Goal: Task Accomplishment & Management: Manage account settings

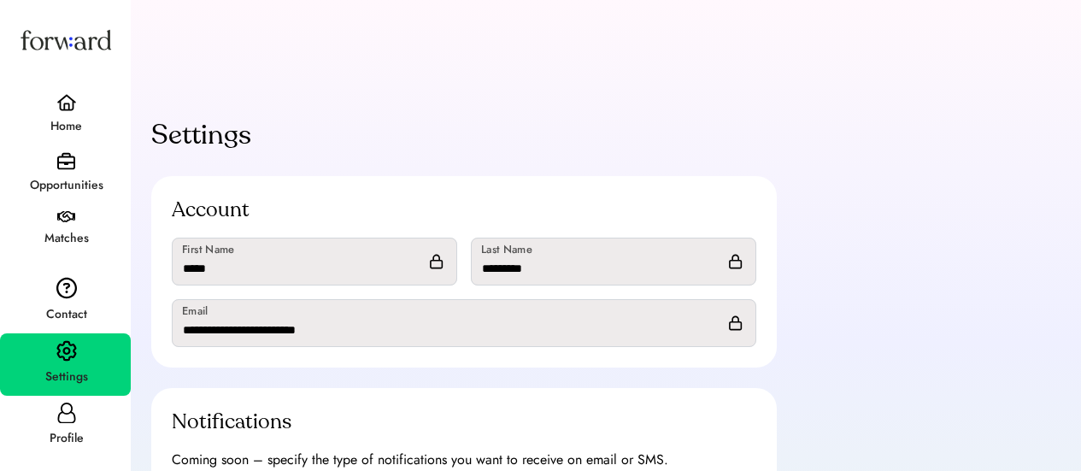
scroll to position [77, 0]
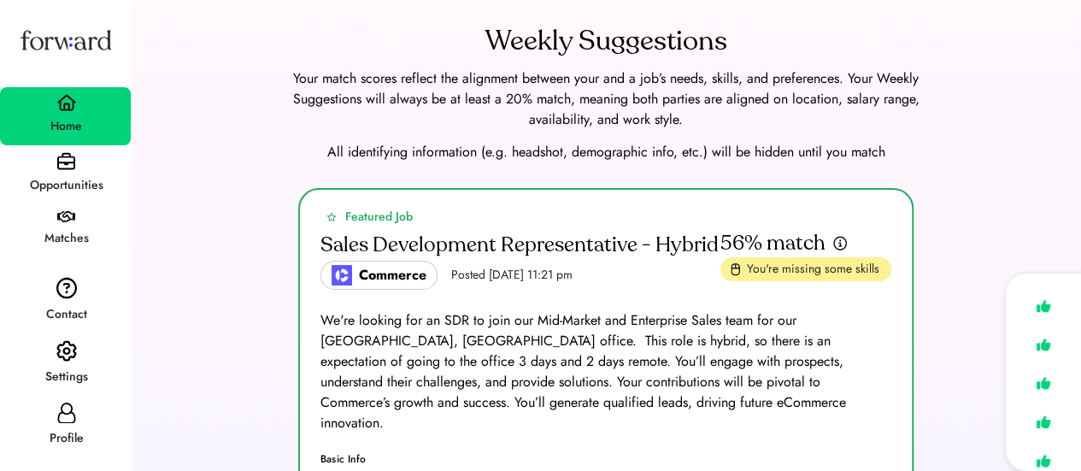
click at [89, 172] on div "Opportunities" at bounding box center [66, 185] width 129 height 31
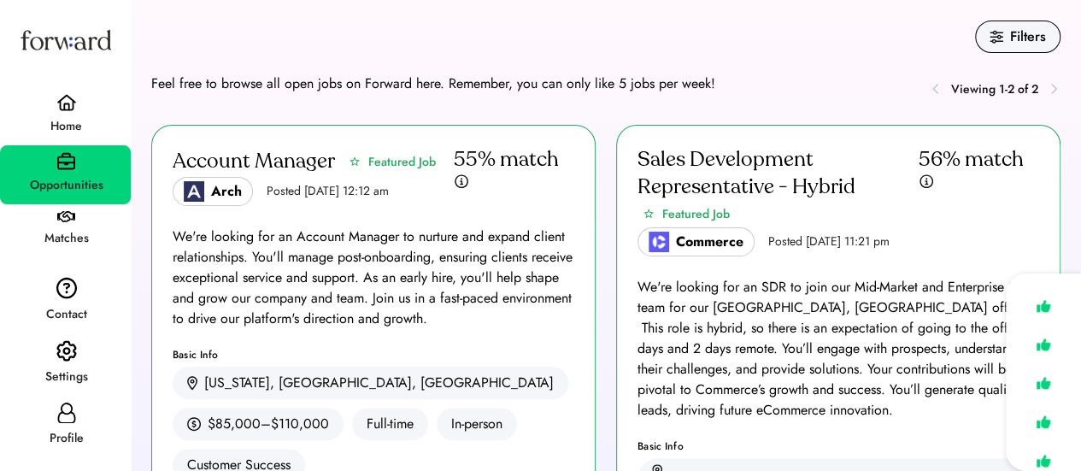
click at [64, 116] on div "Home" at bounding box center [66, 126] width 129 height 21
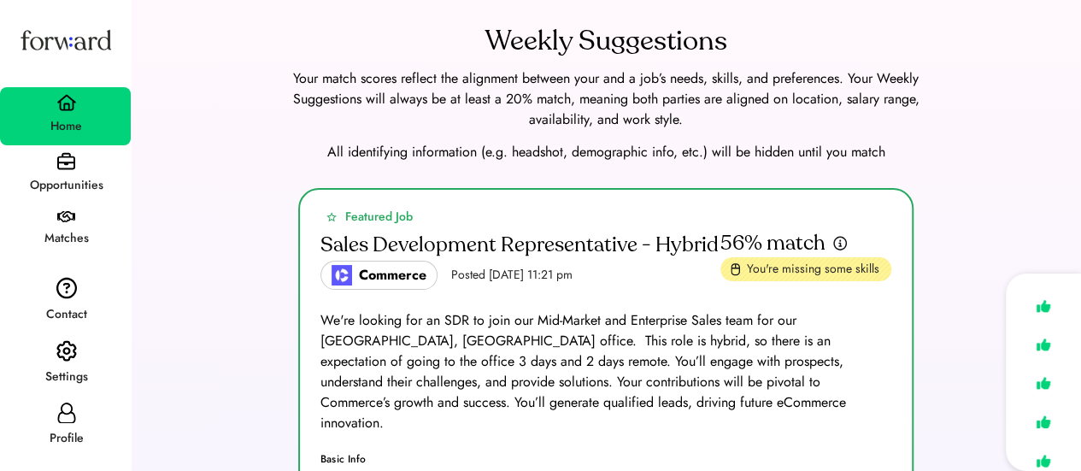
click at [65, 170] on div "Opportunities" at bounding box center [66, 185] width 129 height 31
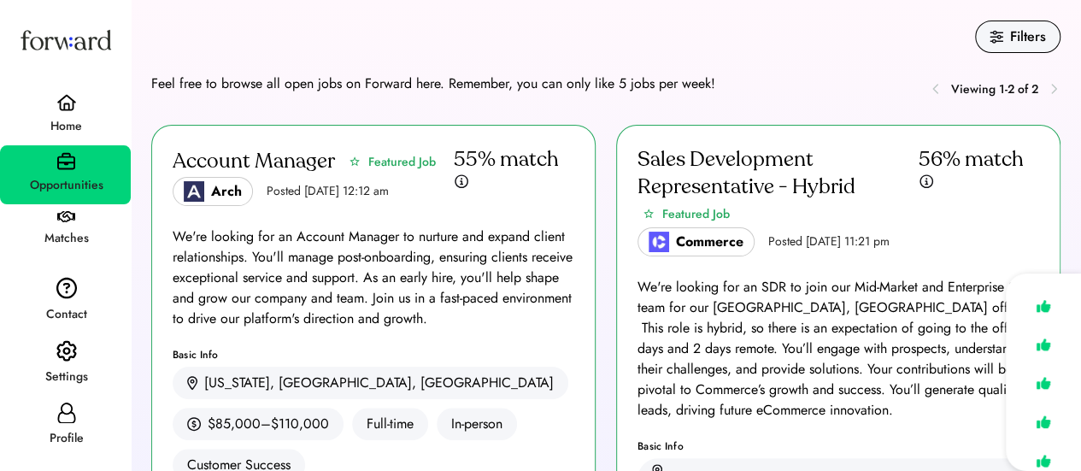
click at [73, 229] on div "Matches" at bounding box center [66, 238] width 129 height 21
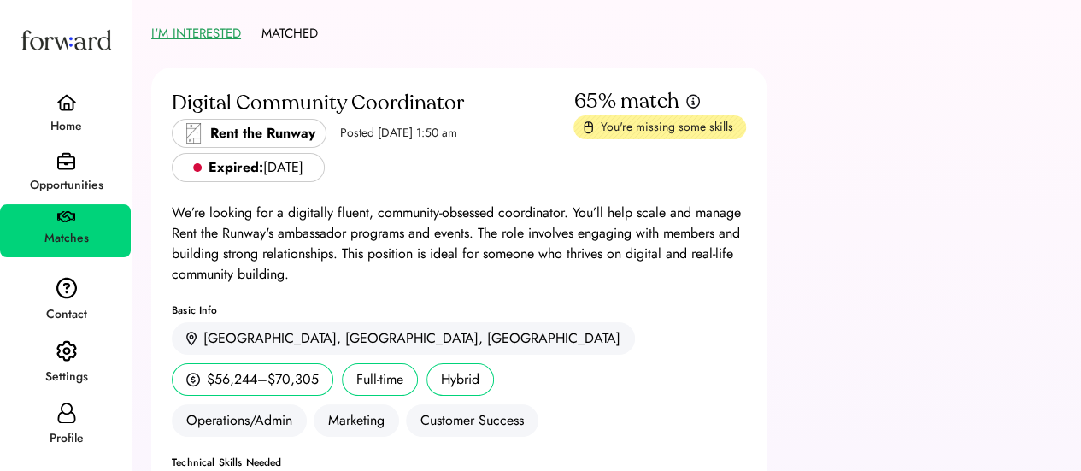
click at [57, 184] on div "Opportunities" at bounding box center [66, 185] width 129 height 21
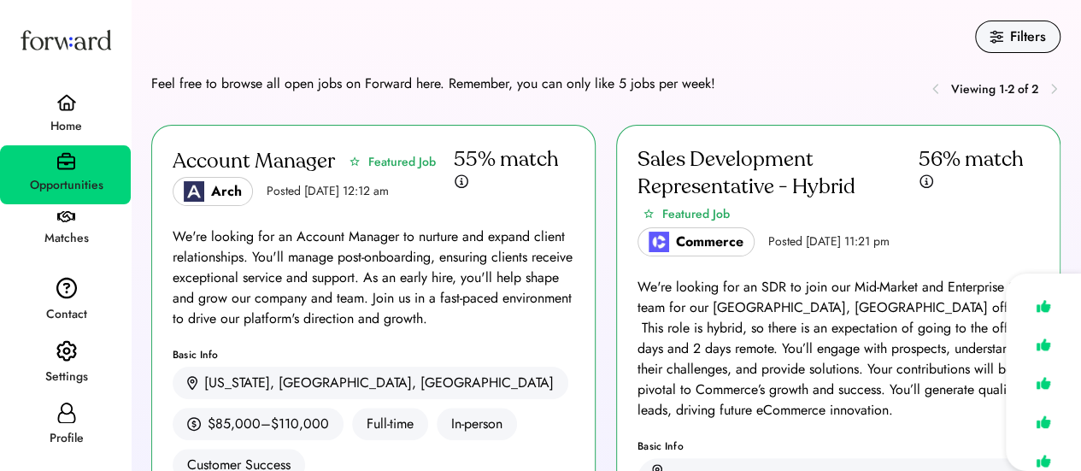
click at [63, 233] on div "Matches" at bounding box center [66, 238] width 129 height 21
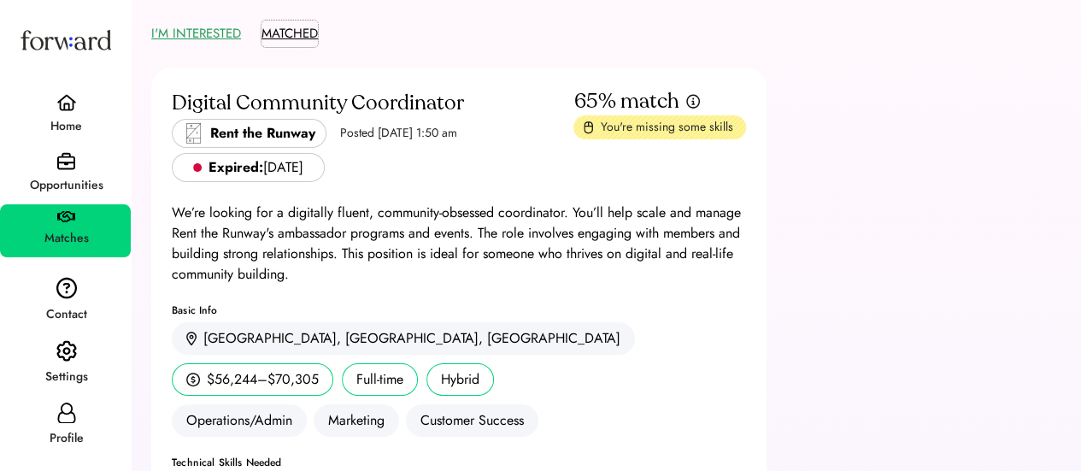
click at [302, 44] on button "MATCHED" at bounding box center [289, 34] width 56 height 26
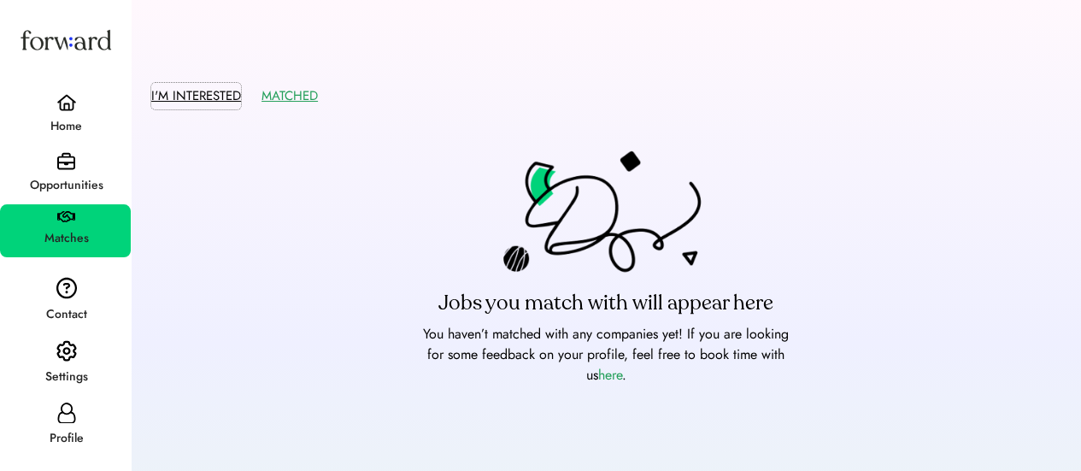
click at [202, 91] on button "I'M INTERESTED" at bounding box center [196, 96] width 90 height 26
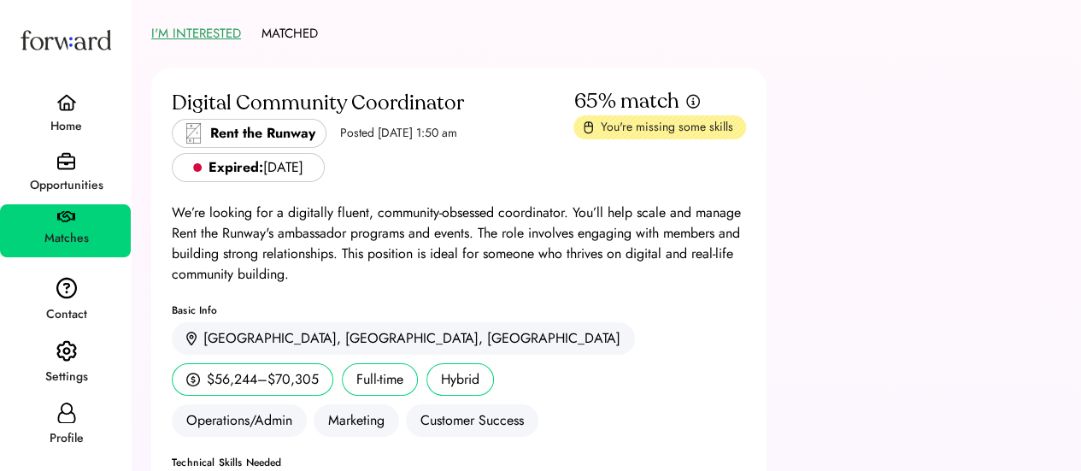
click at [68, 163] on img at bounding box center [66, 161] width 18 height 18
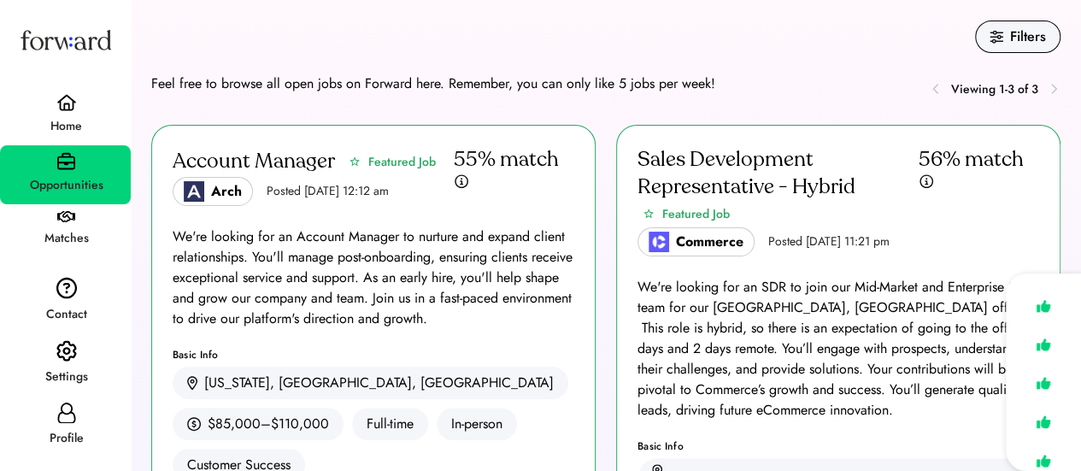
click at [99, 112] on div "Home" at bounding box center [66, 126] width 129 height 31
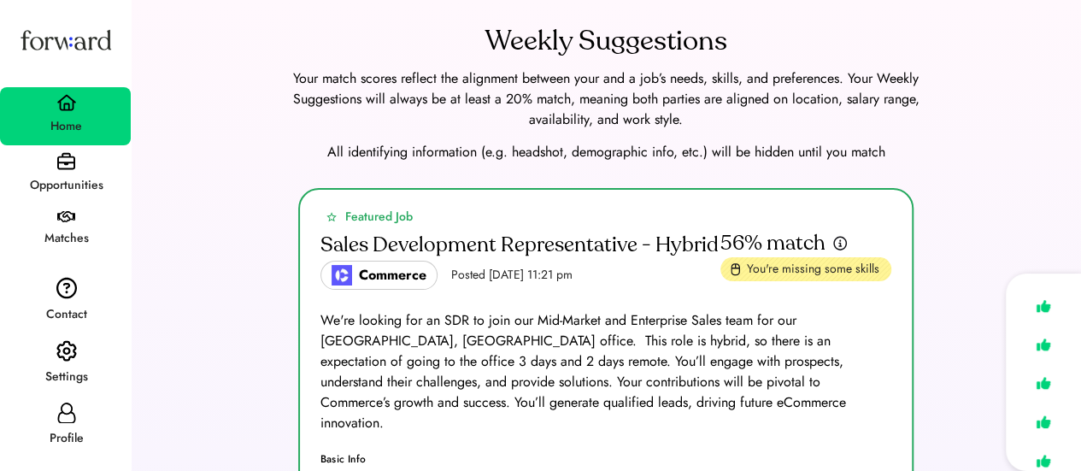
click at [69, 170] on img at bounding box center [66, 161] width 18 height 18
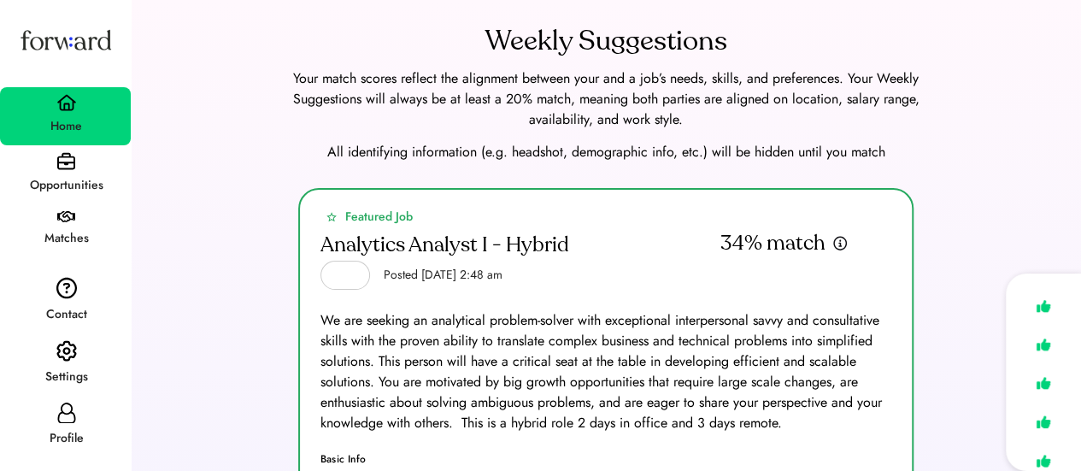
click at [80, 177] on div "Opportunities" at bounding box center [66, 185] width 129 height 21
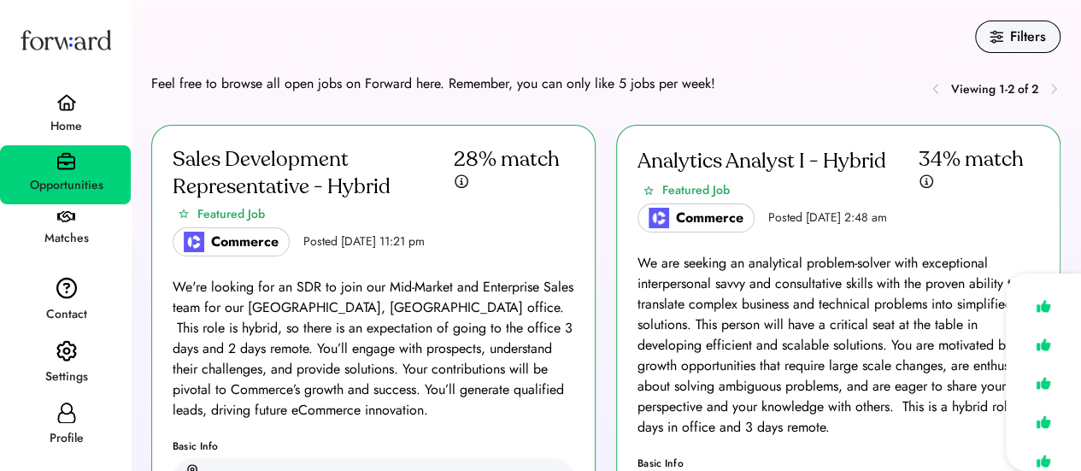
click at [58, 108] on img at bounding box center [66, 102] width 21 height 17
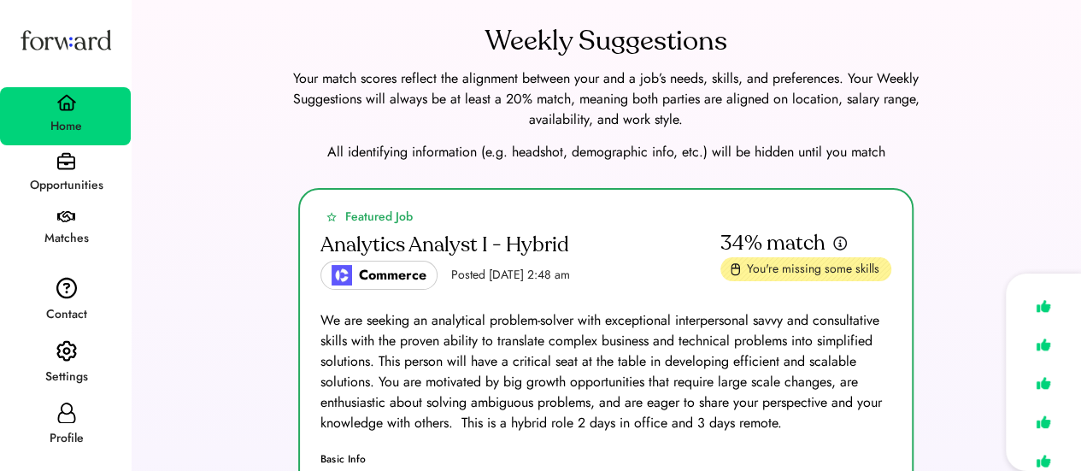
click at [44, 163] on div "Opportunities" at bounding box center [65, 174] width 131 height 59
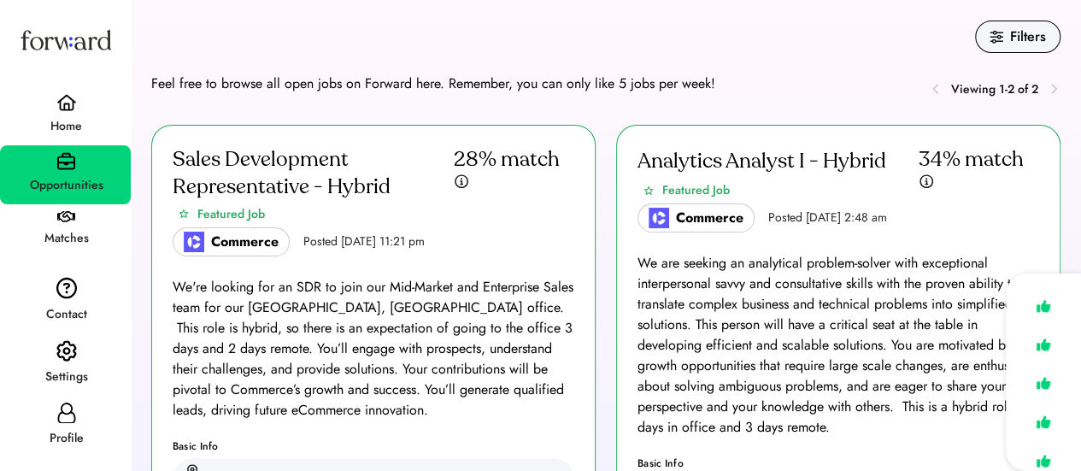
click at [67, 247] on div "Matches" at bounding box center [66, 238] width 129 height 21
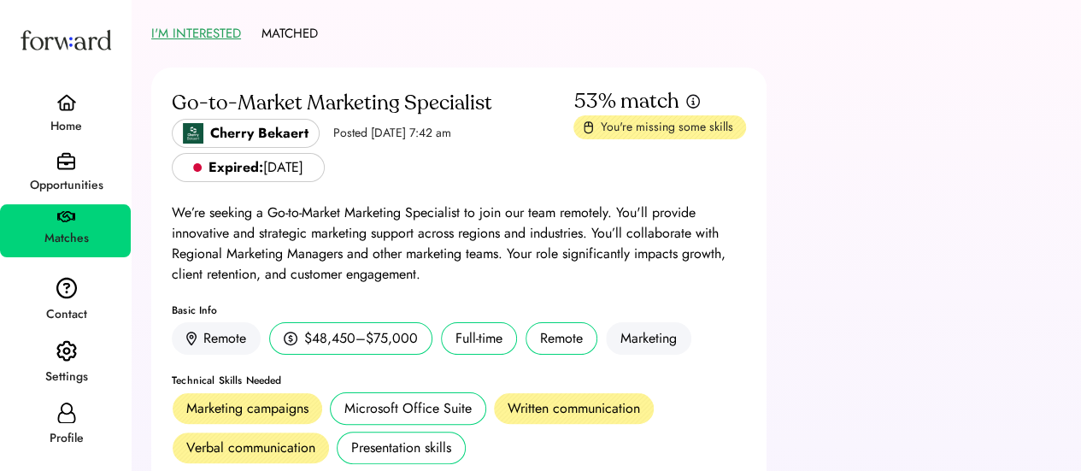
click at [85, 168] on div "Opportunities" at bounding box center [65, 174] width 131 height 59
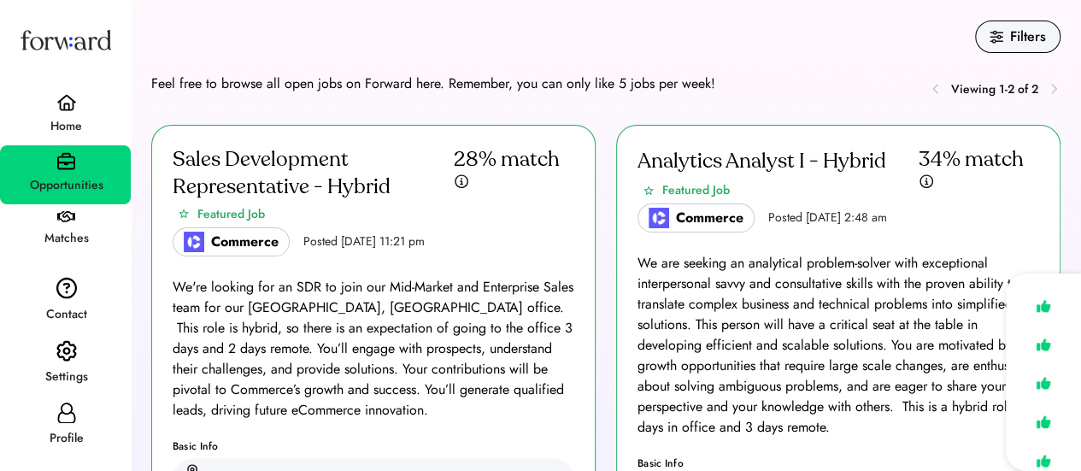
click at [42, 228] on div "Matches" at bounding box center [66, 238] width 129 height 21
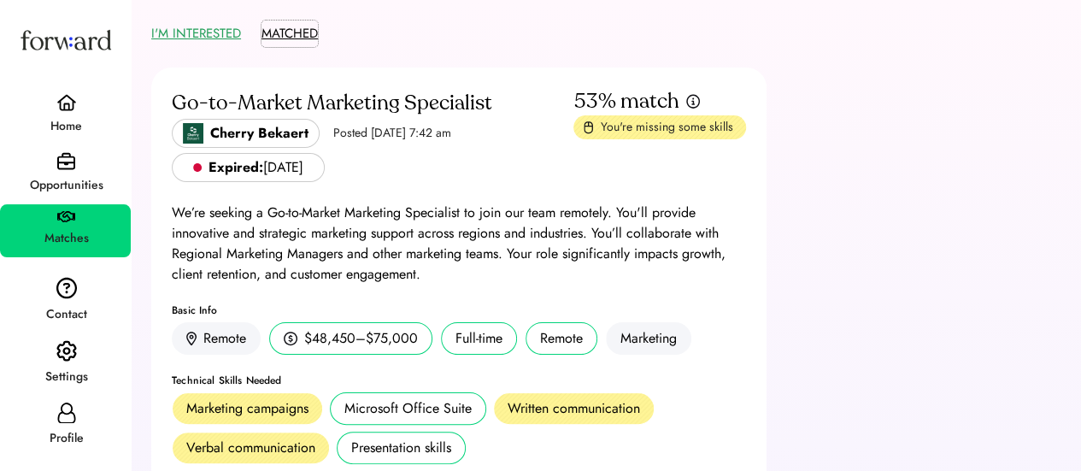
click at [294, 29] on button "MATCHED" at bounding box center [289, 34] width 56 height 26
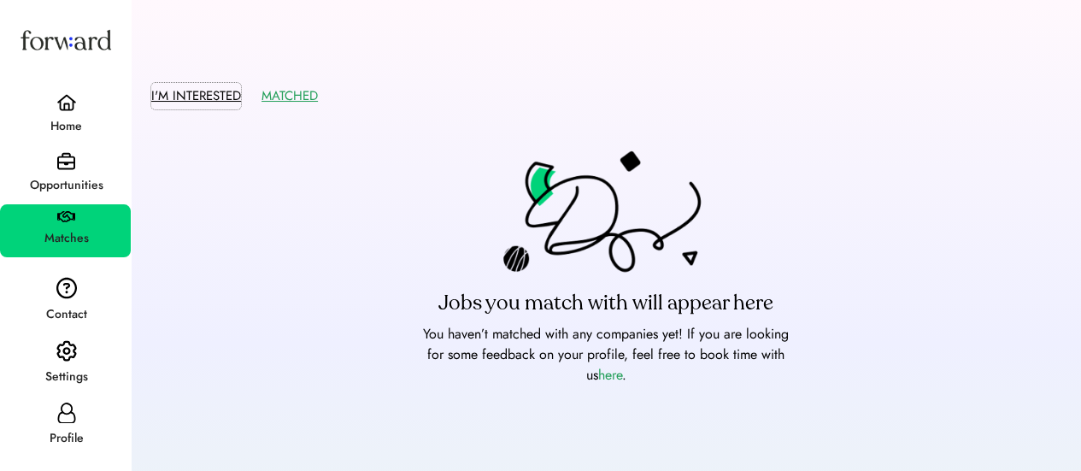
click at [212, 101] on button "I'M INTERESTED" at bounding box center [196, 96] width 90 height 26
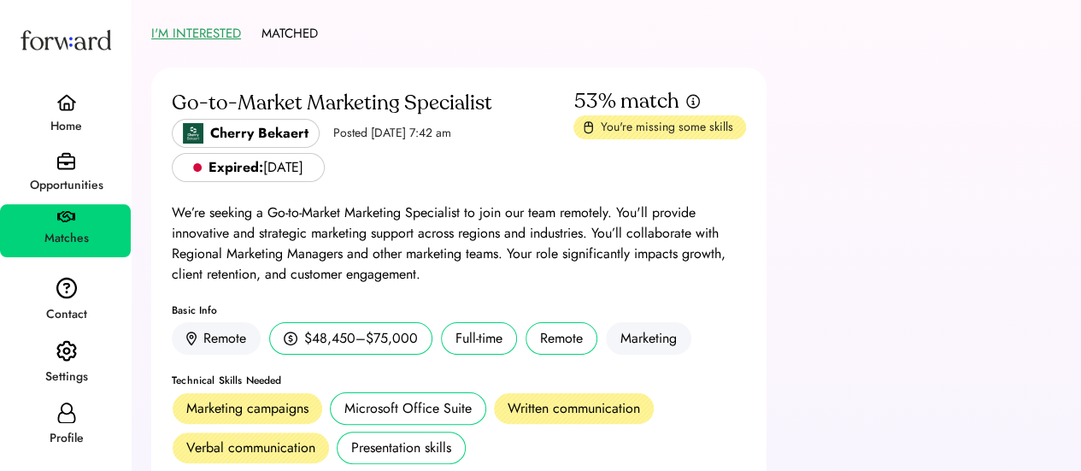
click at [73, 165] on img at bounding box center [66, 161] width 18 height 18
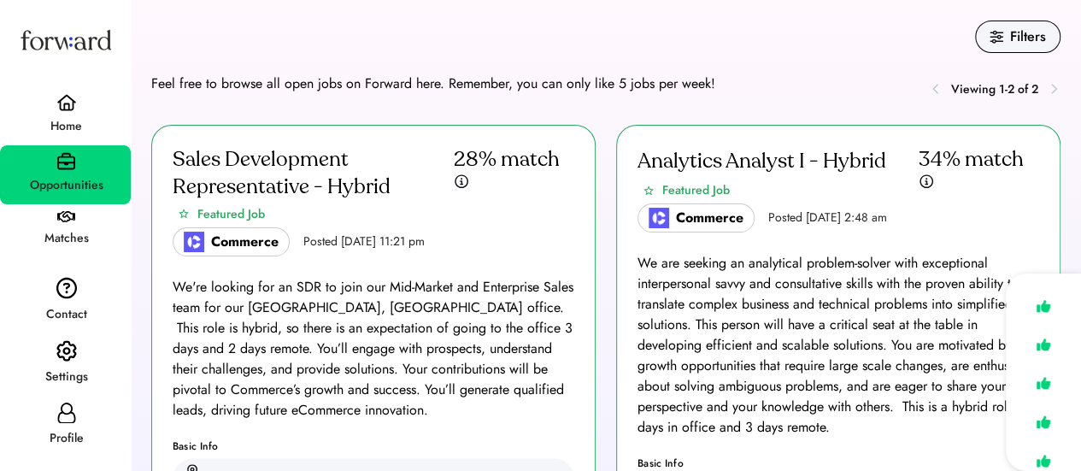
click at [53, 126] on div "Home" at bounding box center [66, 126] width 129 height 21
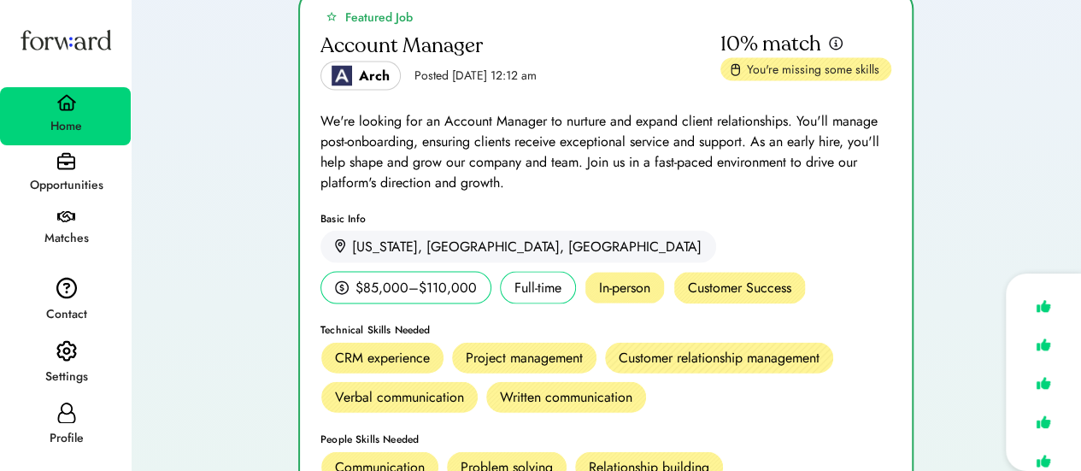
click at [50, 379] on div "Settings" at bounding box center [66, 376] width 129 height 21
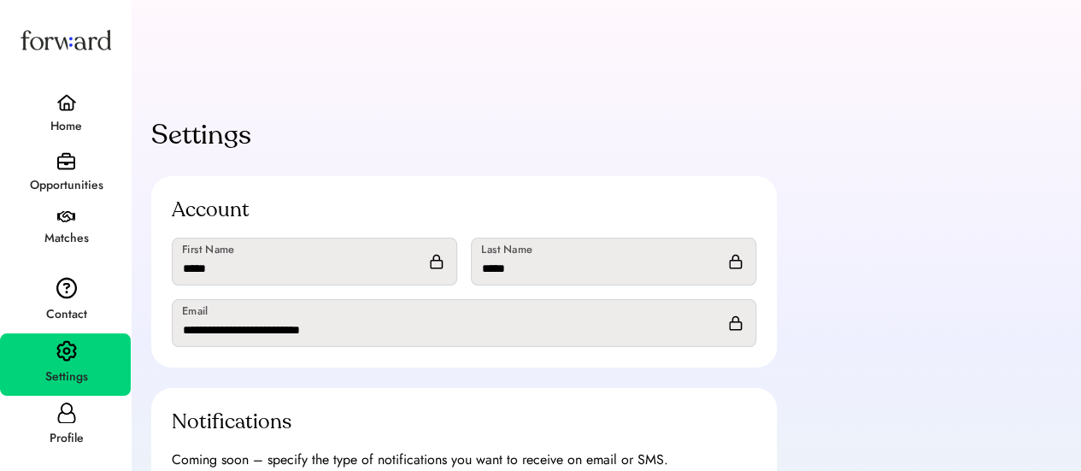
click at [69, 111] on img at bounding box center [66, 102] width 21 height 17
